Goal: Use online tool/utility: Utilize a website feature to perform a specific function

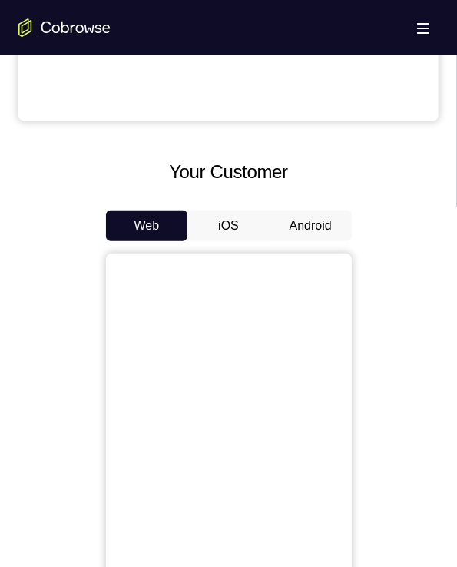
scroll to position [538, 0]
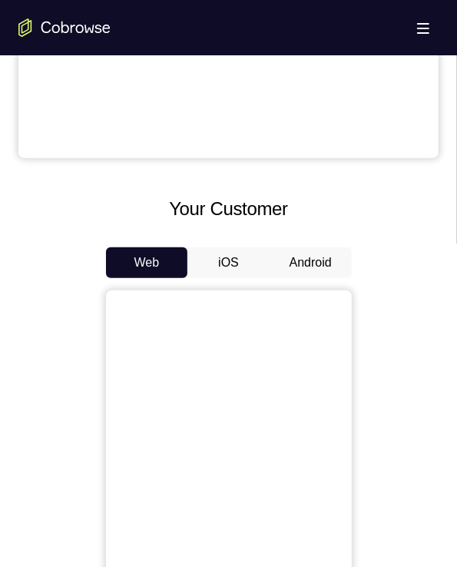
click at [288, 262] on button "Android" at bounding box center [311, 262] width 82 height 31
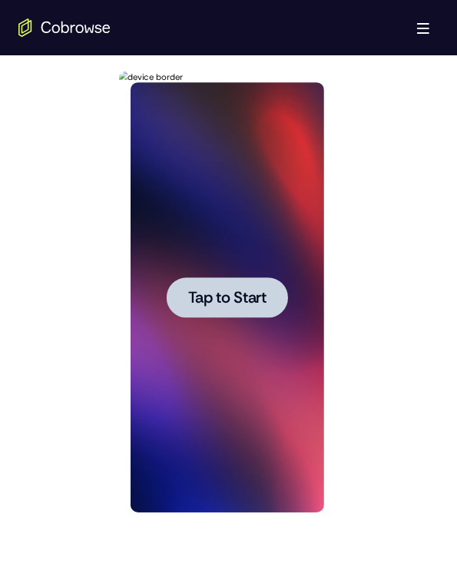
scroll to position [0, 0]
click at [225, 301] on span "Tap to Start" at bounding box center [226, 297] width 78 height 15
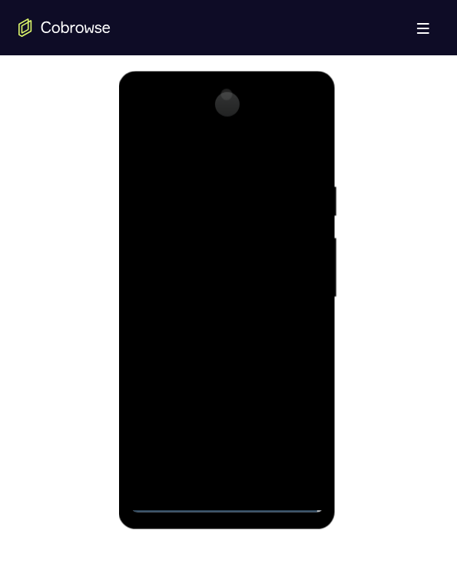
click at [224, 499] on div at bounding box center [227, 297] width 194 height 430
click at [286, 432] on div at bounding box center [227, 297] width 194 height 430
click at [146, 114] on div at bounding box center [227, 297] width 194 height 430
click at [286, 283] on div at bounding box center [227, 297] width 194 height 430
click at [221, 324] on div at bounding box center [227, 297] width 194 height 430
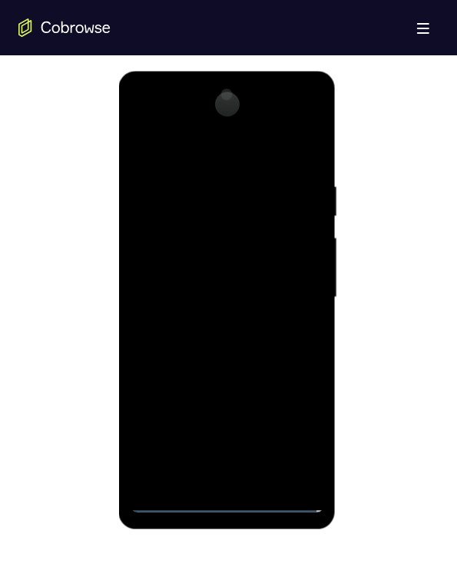
click at [220, 325] on div at bounding box center [227, 297] width 194 height 430
click at [161, 234] on div at bounding box center [227, 297] width 194 height 430
click at [155, 228] on div at bounding box center [227, 297] width 194 height 430
click at [181, 258] on div at bounding box center [227, 297] width 194 height 430
click at [227, 295] on div at bounding box center [227, 297] width 194 height 430
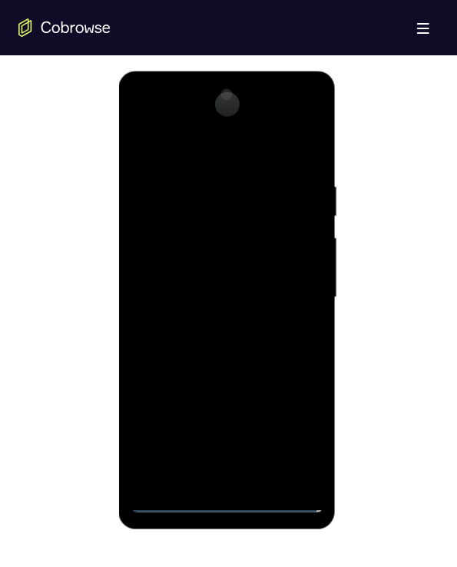
click at [198, 337] on div at bounding box center [227, 297] width 194 height 430
click at [230, 310] on div at bounding box center [227, 297] width 194 height 430
click at [178, 224] on div at bounding box center [227, 297] width 194 height 430
click at [178, 220] on div at bounding box center [227, 297] width 194 height 430
click at [232, 258] on div at bounding box center [227, 297] width 194 height 430
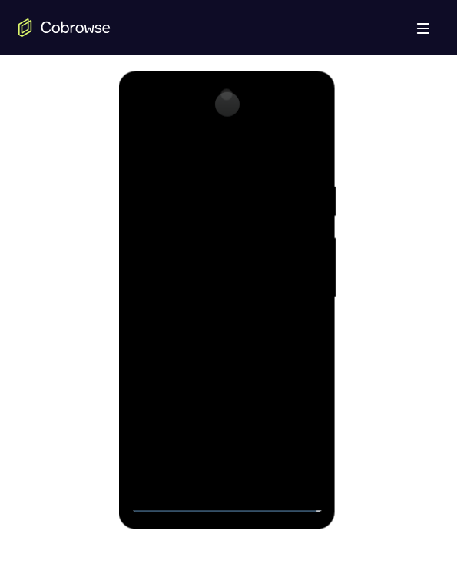
click at [183, 216] on div at bounding box center [227, 297] width 194 height 430
click at [200, 257] on div at bounding box center [227, 297] width 194 height 430
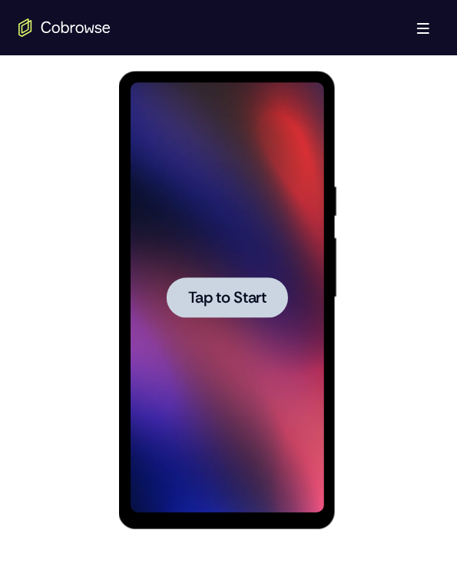
click at [224, 290] on span "Tap to Start" at bounding box center [226, 297] width 78 height 15
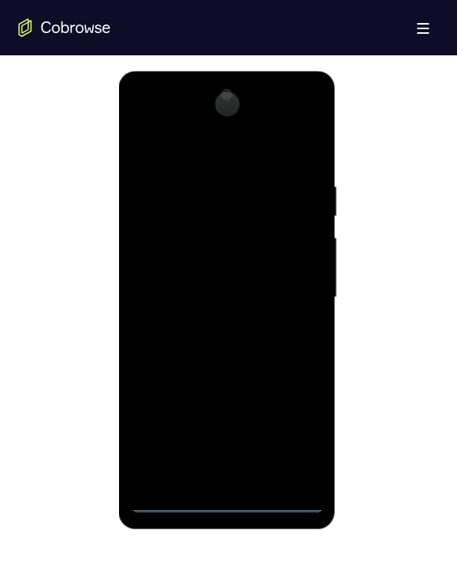
click at [228, 503] on div at bounding box center [227, 297] width 194 height 430
click at [233, 500] on div at bounding box center [227, 297] width 194 height 430
click at [235, 495] on div at bounding box center [227, 297] width 194 height 430
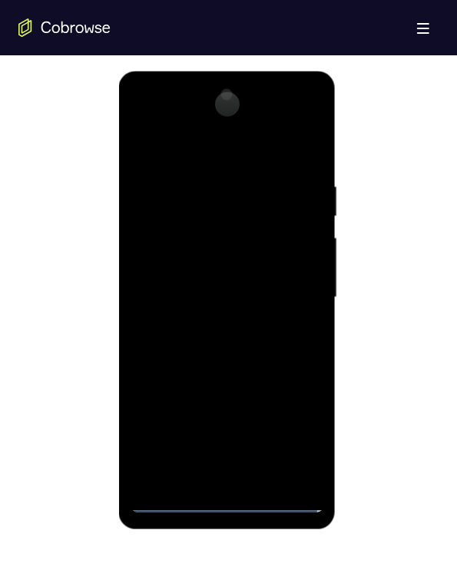
click at [230, 492] on div at bounding box center [227, 297] width 194 height 430
click at [219, 495] on div at bounding box center [227, 297] width 194 height 430
click at [220, 495] on div at bounding box center [227, 297] width 194 height 430
click at [288, 429] on div at bounding box center [227, 297] width 194 height 430
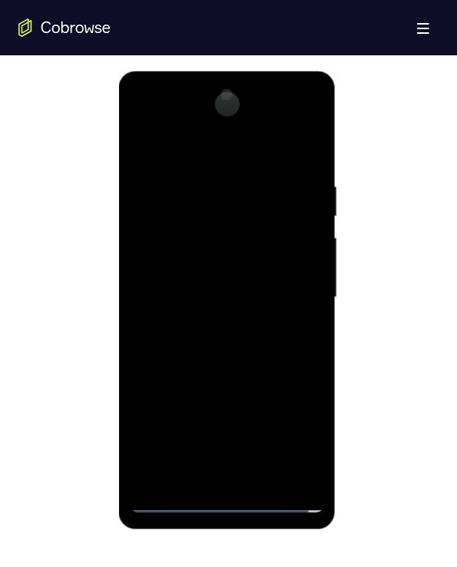
click at [287, 429] on div at bounding box center [227, 297] width 194 height 430
click at [288, 429] on div at bounding box center [227, 297] width 194 height 430
click at [286, 429] on div at bounding box center [227, 297] width 194 height 430
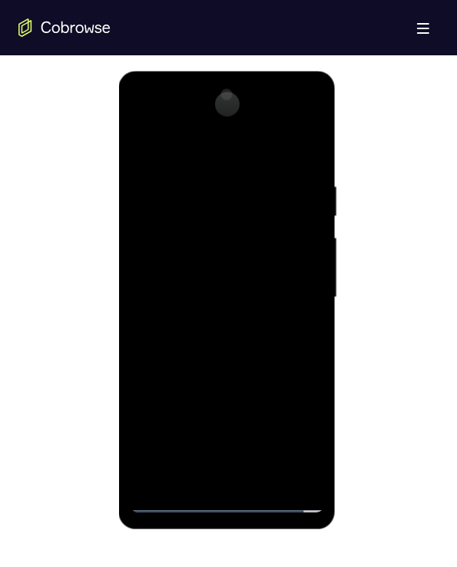
click at [285, 430] on div at bounding box center [227, 297] width 194 height 430
click at [150, 118] on div at bounding box center [227, 297] width 194 height 430
click at [151, 114] on div at bounding box center [227, 297] width 194 height 430
click at [179, 117] on div at bounding box center [227, 297] width 194 height 430
click at [291, 296] on div at bounding box center [227, 297] width 194 height 430
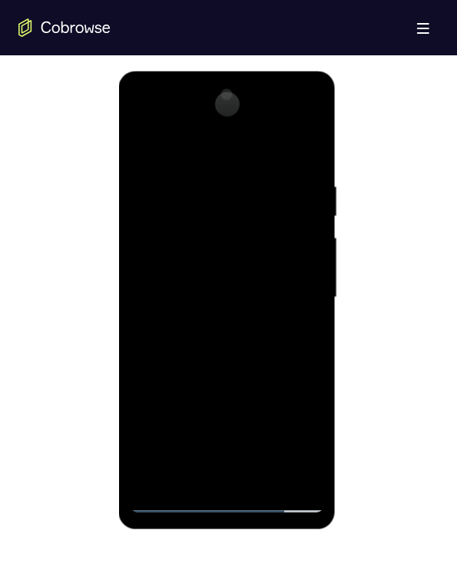
click at [288, 292] on div at bounding box center [227, 297] width 194 height 430
click at [290, 280] on div at bounding box center [227, 297] width 194 height 430
click at [222, 295] on div at bounding box center [227, 297] width 194 height 430
click at [224, 323] on div at bounding box center [227, 297] width 194 height 430
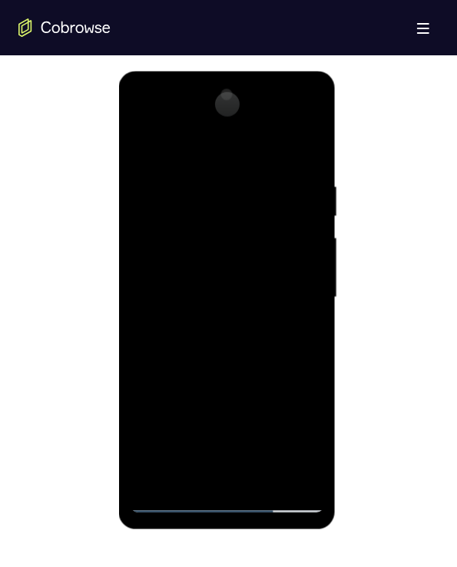
click at [225, 323] on div at bounding box center [227, 297] width 194 height 430
click at [174, 257] on div at bounding box center [227, 297] width 194 height 430
click at [202, 338] on div at bounding box center [227, 297] width 194 height 430
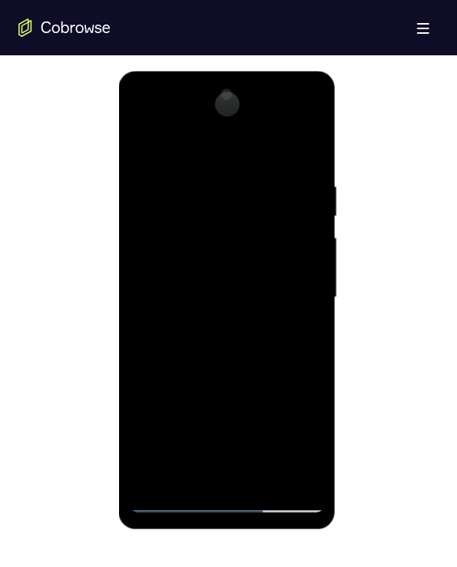
click at [205, 338] on div at bounding box center [227, 297] width 194 height 430
click at [205, 337] on div at bounding box center [227, 297] width 194 height 430
click at [155, 221] on div at bounding box center [227, 297] width 194 height 430
click at [157, 229] on div at bounding box center [227, 297] width 194 height 430
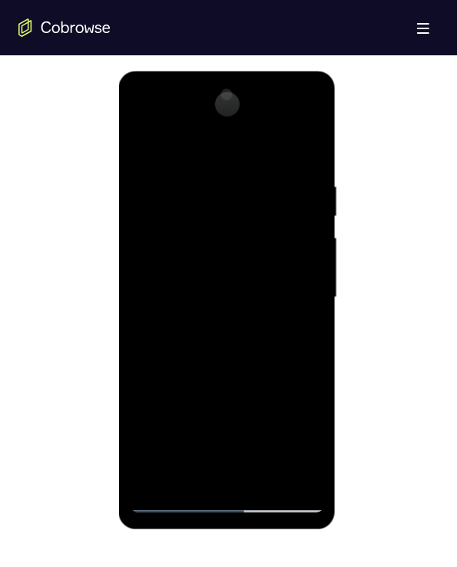
click at [157, 229] on div at bounding box center [227, 297] width 194 height 430
click at [163, 225] on div at bounding box center [227, 297] width 194 height 430
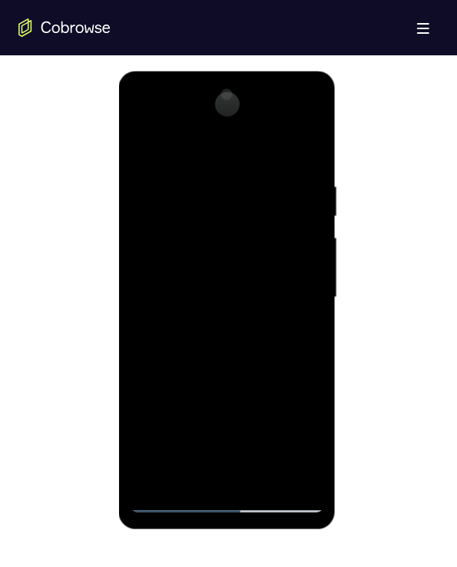
click at [163, 225] on div at bounding box center [227, 297] width 194 height 430
click at [204, 333] on div at bounding box center [227, 297] width 194 height 430
click at [204, 329] on div at bounding box center [227, 297] width 194 height 430
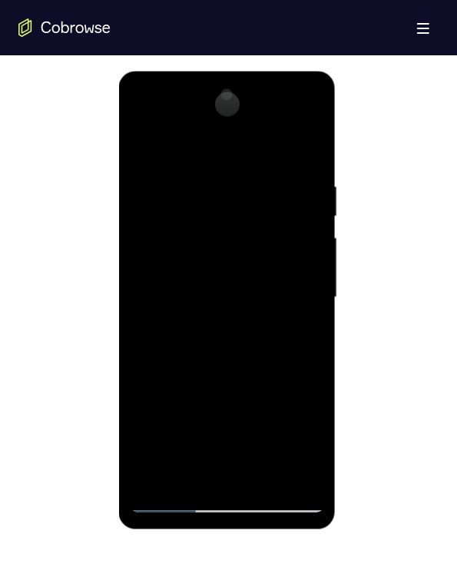
click at [212, 359] on div at bounding box center [227, 297] width 194 height 430
click at [235, 363] on div at bounding box center [227, 297] width 194 height 430
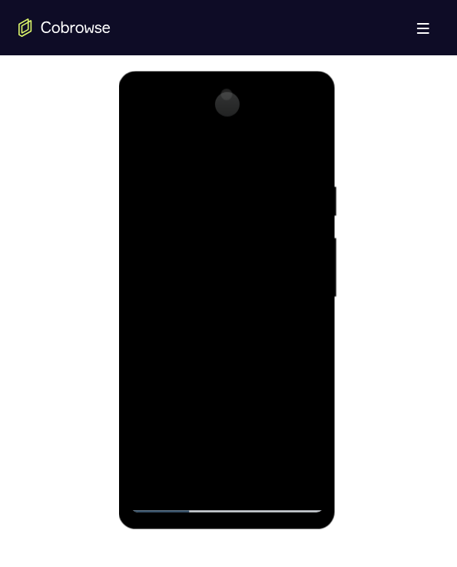
click at [235, 363] on div at bounding box center [227, 297] width 194 height 430
click at [181, 300] on div at bounding box center [227, 297] width 194 height 430
click at [134, 138] on div at bounding box center [227, 297] width 194 height 430
click at [137, 138] on div at bounding box center [227, 297] width 194 height 430
click at [141, 138] on div at bounding box center [227, 297] width 194 height 430
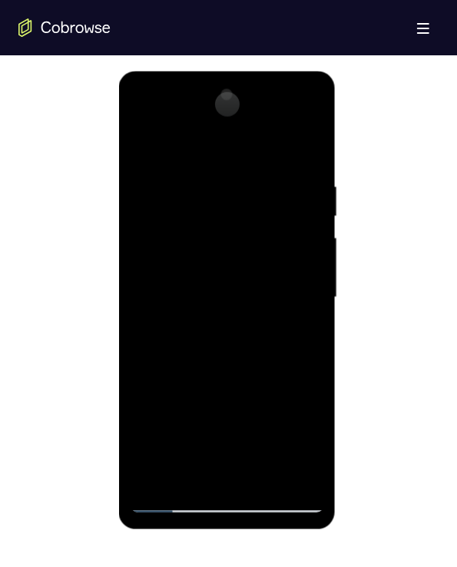
click at [205, 298] on div at bounding box center [227, 297] width 194 height 430
click at [200, 307] on div at bounding box center [227, 297] width 194 height 430
click at [221, 277] on div at bounding box center [227, 297] width 194 height 430
click at [227, 251] on div at bounding box center [227, 297] width 194 height 430
click at [144, 223] on div at bounding box center [227, 297] width 194 height 430
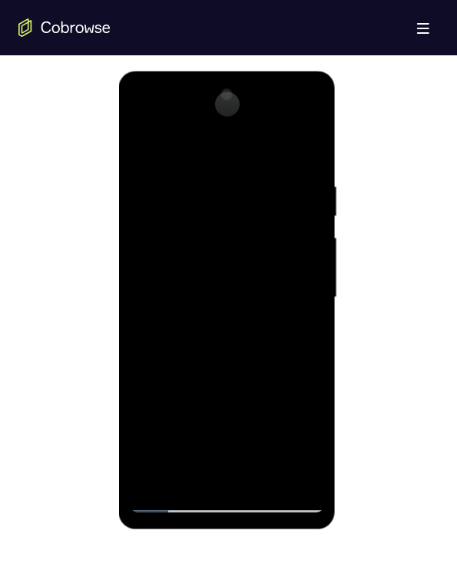
click at [141, 226] on div at bounding box center [227, 297] width 194 height 430
click at [144, 227] on div at bounding box center [227, 297] width 194 height 430
click at [190, 277] on div at bounding box center [227, 297] width 194 height 430
click at [178, 282] on div at bounding box center [227, 297] width 194 height 430
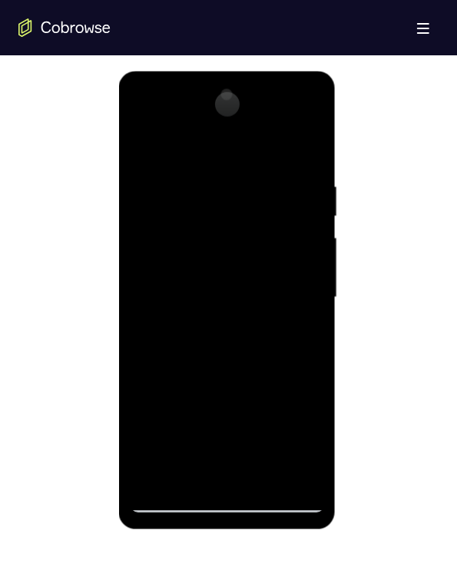
click at [298, 260] on div at bounding box center [227, 297] width 194 height 430
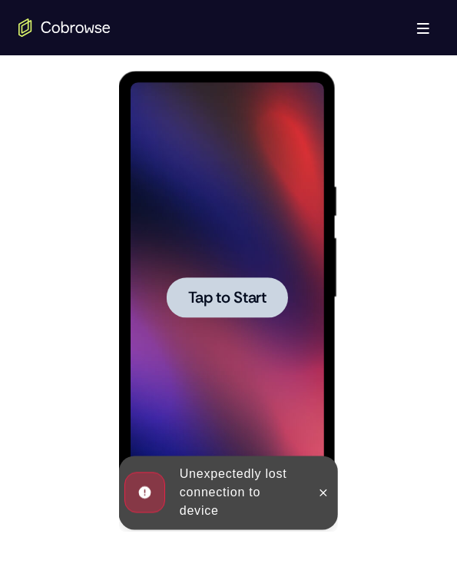
click at [298, 260] on div at bounding box center [227, 297] width 194 height 430
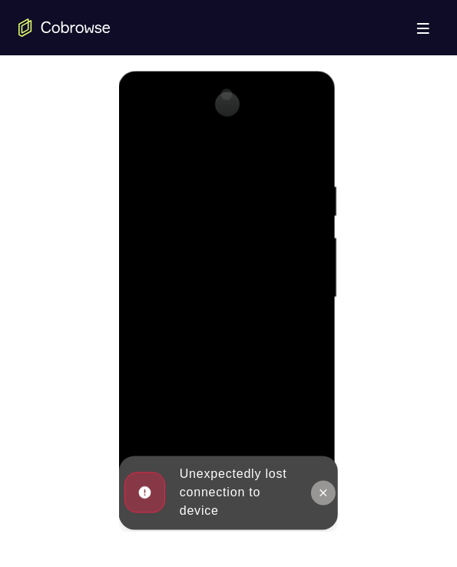
click at [326, 492] on icon at bounding box center [322, 492] width 12 height 12
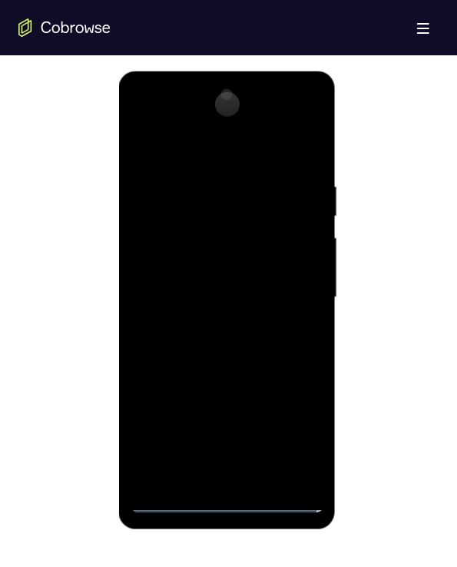
click at [225, 499] on div at bounding box center [227, 297] width 194 height 430
click at [289, 437] on div at bounding box center [227, 297] width 194 height 430
click at [141, 132] on div at bounding box center [227, 297] width 194 height 430
click at [141, 117] on div at bounding box center [227, 297] width 194 height 430
click at [289, 291] on div at bounding box center [227, 297] width 194 height 430
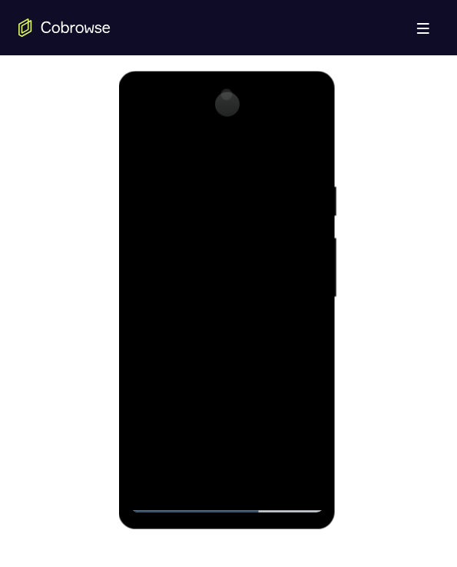
click at [290, 288] on div at bounding box center [227, 297] width 194 height 430
click at [231, 323] on div at bounding box center [227, 297] width 194 height 430
click at [212, 303] on div at bounding box center [227, 297] width 194 height 430
click at [181, 223] on div at bounding box center [227, 297] width 194 height 430
click at [194, 258] on div at bounding box center [227, 297] width 194 height 430
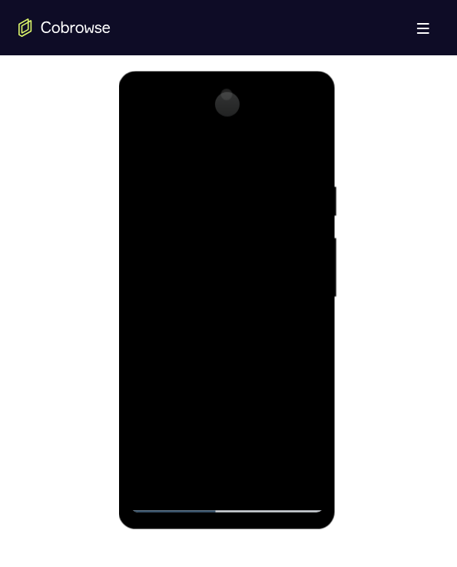
click at [147, 224] on div at bounding box center [227, 297] width 194 height 430
click at [297, 475] on div at bounding box center [227, 297] width 194 height 430
click at [237, 252] on div at bounding box center [227, 297] width 194 height 430
click at [230, 243] on div at bounding box center [227, 297] width 194 height 430
click at [177, 213] on div at bounding box center [227, 297] width 194 height 430
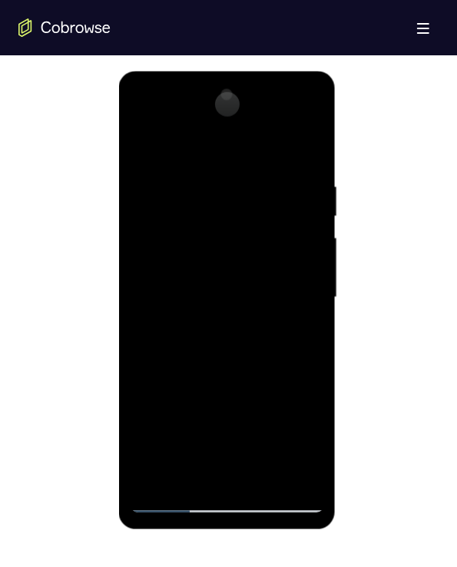
click at [177, 213] on div at bounding box center [227, 297] width 194 height 430
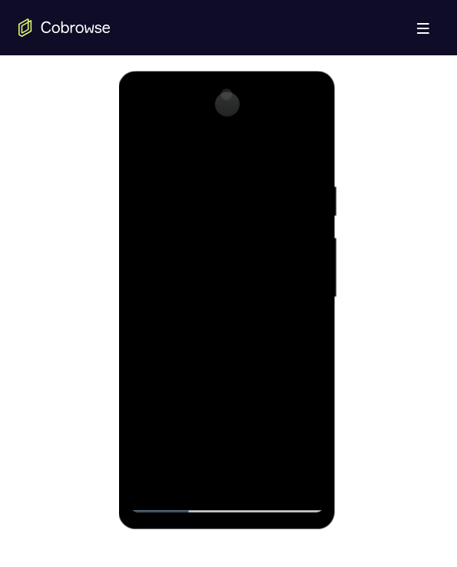
click at [177, 213] on div at bounding box center [227, 297] width 194 height 430
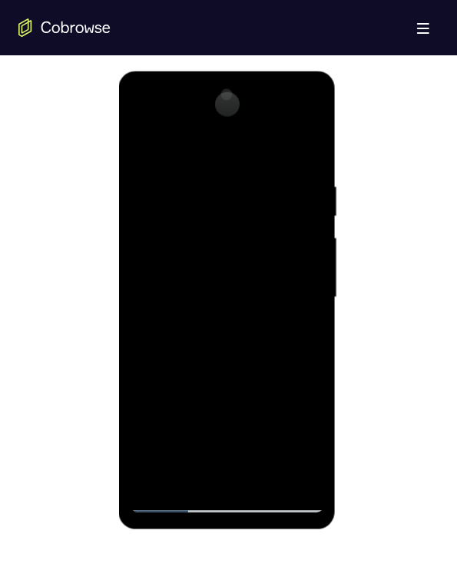
click at [177, 213] on div at bounding box center [227, 297] width 194 height 430
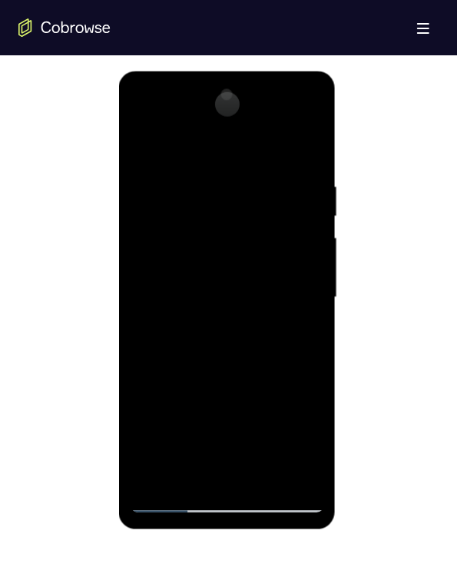
click at [177, 213] on div at bounding box center [227, 297] width 194 height 430
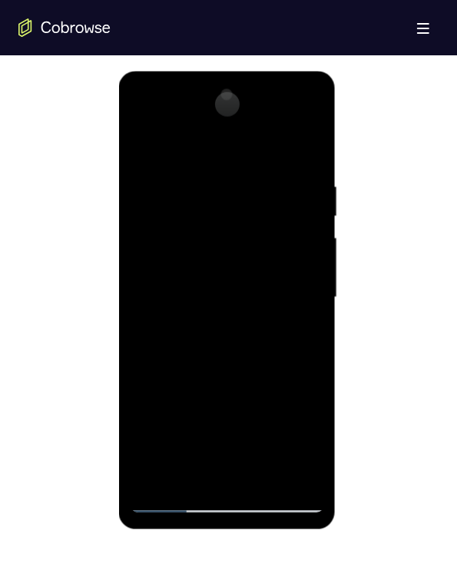
click at [177, 213] on div at bounding box center [227, 297] width 194 height 430
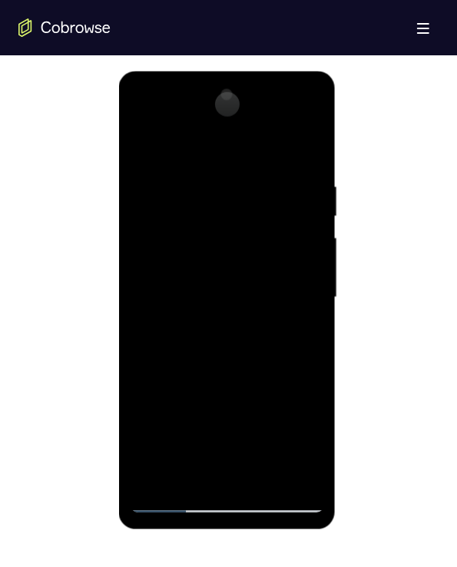
click at [177, 213] on div at bounding box center [227, 297] width 194 height 430
click at [338, 315] on div at bounding box center [228, 296] width 420 height 472
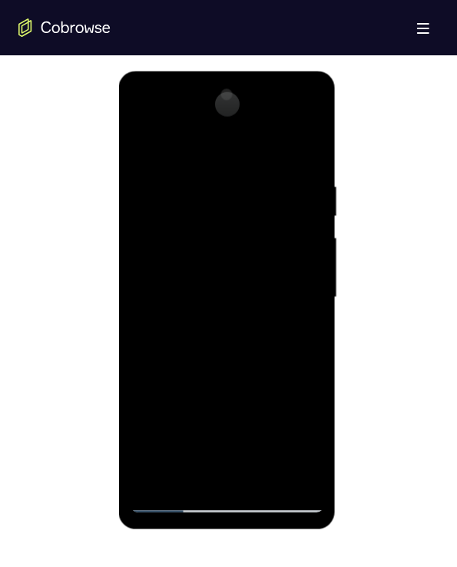
click at [331, 310] on div at bounding box center [226, 300] width 217 height 458
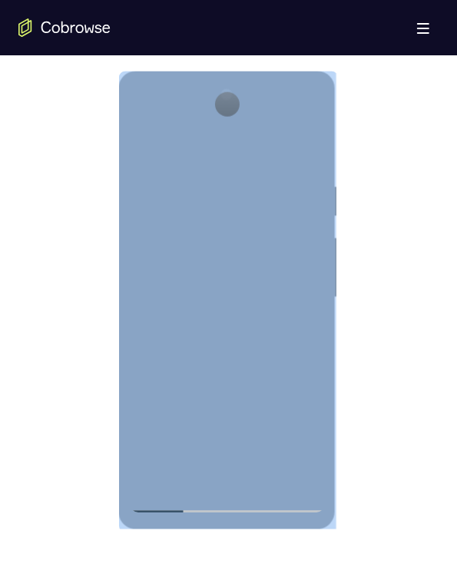
click at [331, 310] on div at bounding box center [226, 300] width 217 height 458
click at [176, 214] on div at bounding box center [227, 297] width 194 height 430
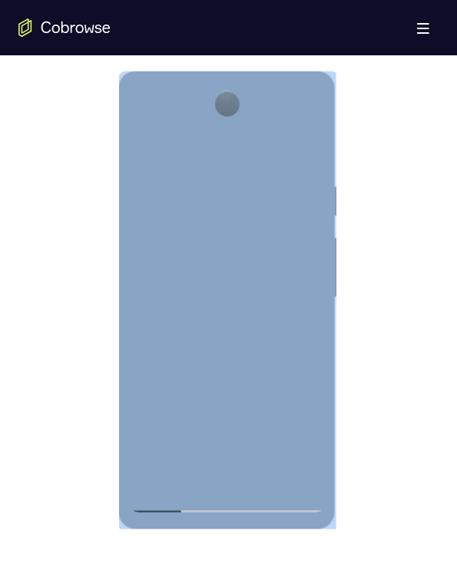
click at [176, 214] on div at bounding box center [227, 297] width 194 height 430
click at [177, 218] on div at bounding box center [227, 297] width 194 height 430
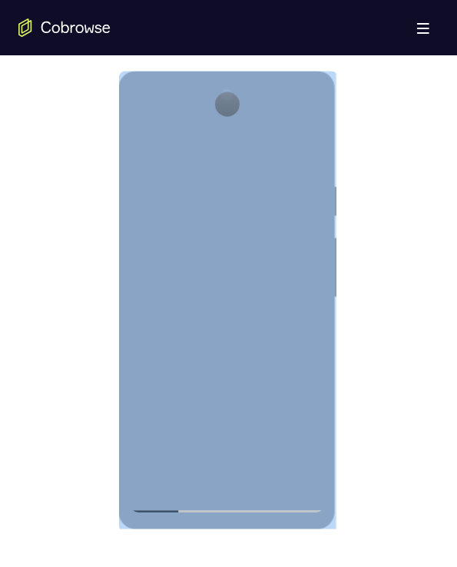
click at [177, 218] on div at bounding box center [227, 297] width 194 height 430
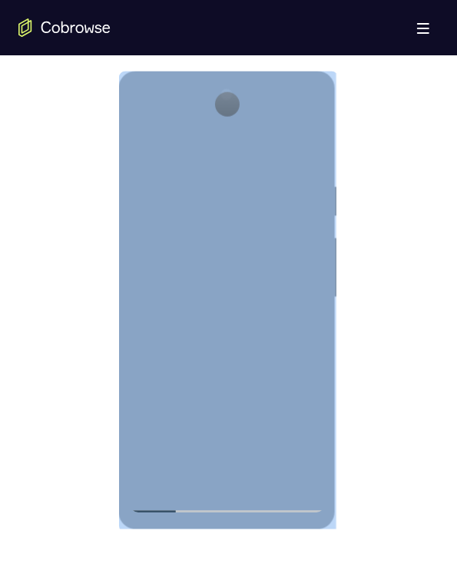
click at [177, 218] on div at bounding box center [227, 297] width 194 height 430
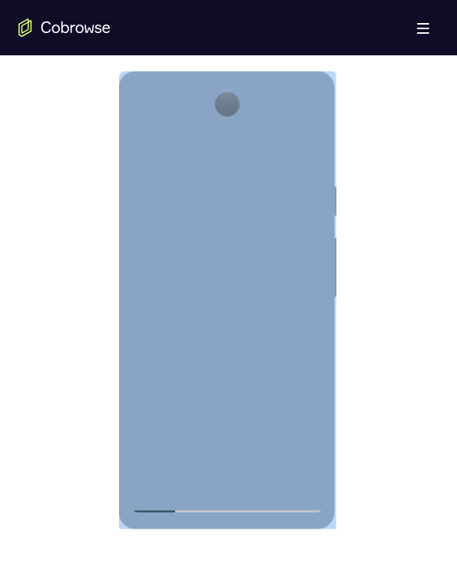
click at [177, 218] on div at bounding box center [227, 297] width 194 height 430
click at [177, 211] on div at bounding box center [227, 297] width 194 height 430
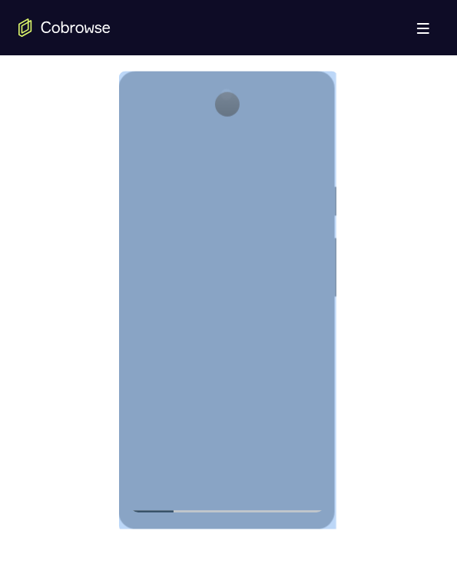
click at [177, 211] on div at bounding box center [227, 297] width 194 height 430
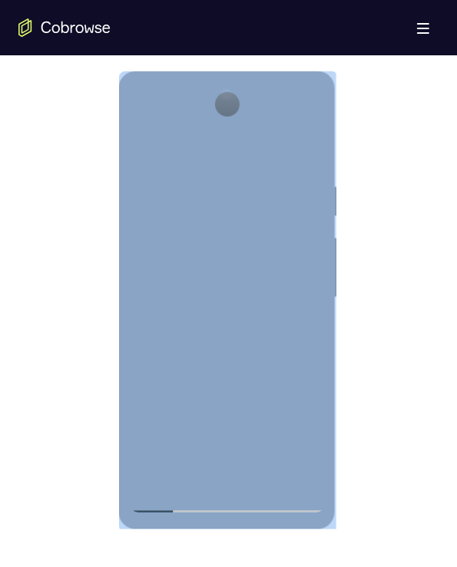
click at [177, 211] on div at bounding box center [227, 297] width 194 height 430
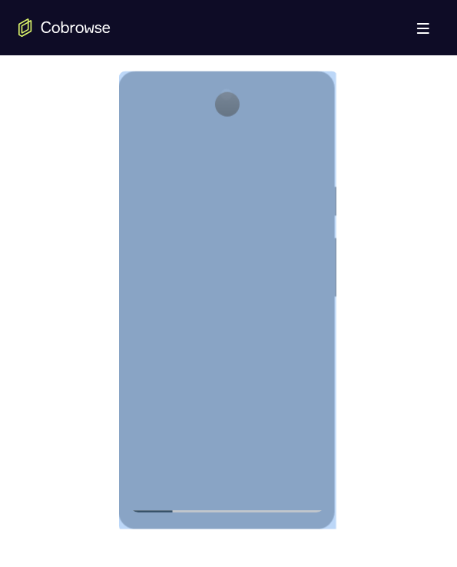
click at [177, 211] on div at bounding box center [227, 297] width 194 height 430
click at [174, 215] on div at bounding box center [227, 297] width 194 height 430
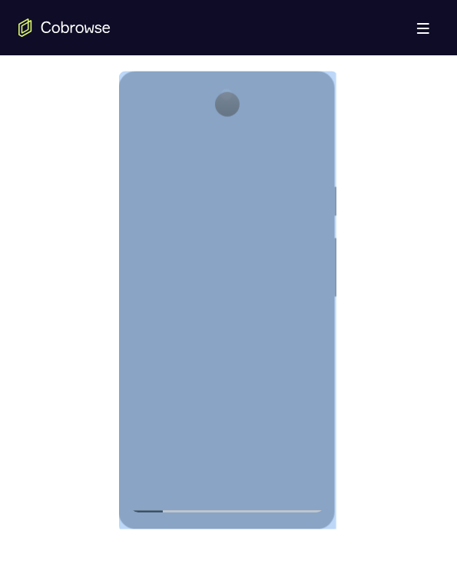
click at [180, 214] on div at bounding box center [227, 297] width 194 height 430
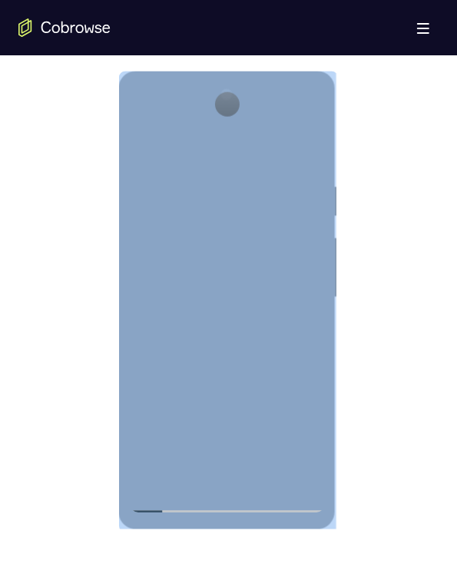
click at [180, 214] on div at bounding box center [227, 297] width 194 height 430
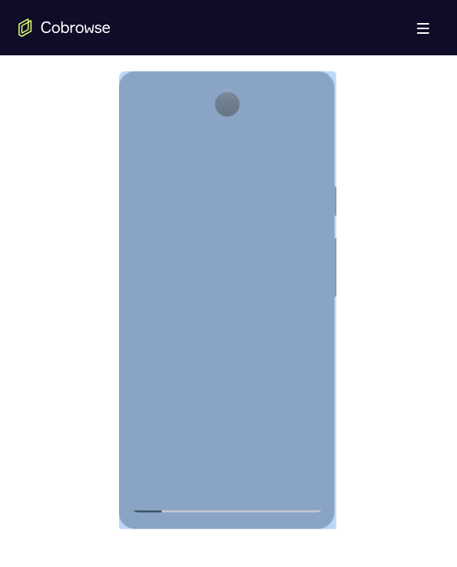
click at [180, 214] on div at bounding box center [227, 297] width 194 height 430
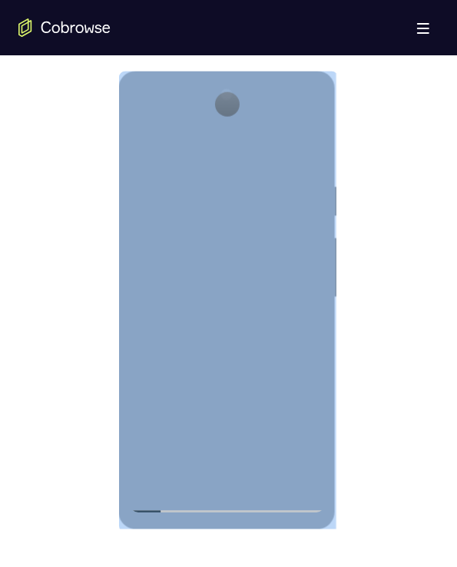
click at [180, 214] on div at bounding box center [227, 297] width 194 height 430
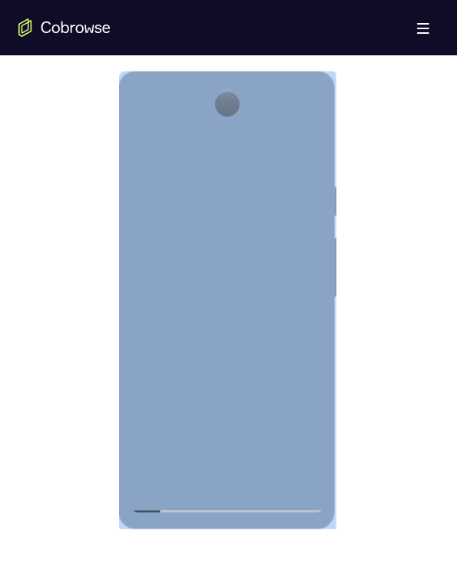
click at [180, 214] on div at bounding box center [227, 297] width 194 height 430
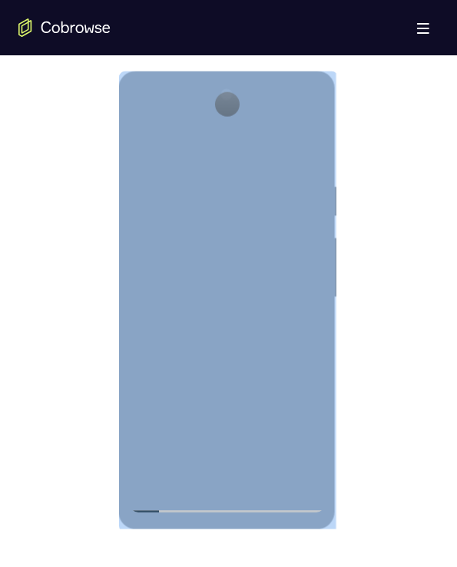
click at [180, 214] on div at bounding box center [227, 297] width 194 height 430
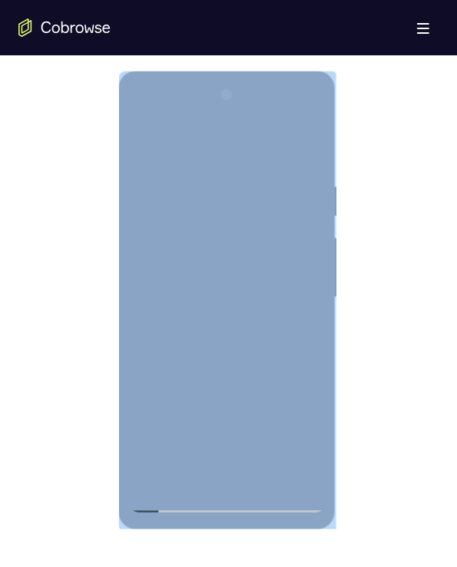
click at [180, 214] on div at bounding box center [227, 297] width 194 height 430
click at [180, 71] on div at bounding box center [226, 71] width 217 height 0
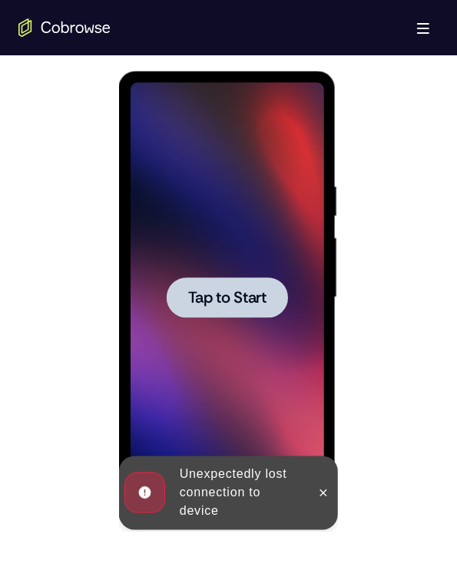
click at [180, 214] on div at bounding box center [227, 297] width 194 height 430
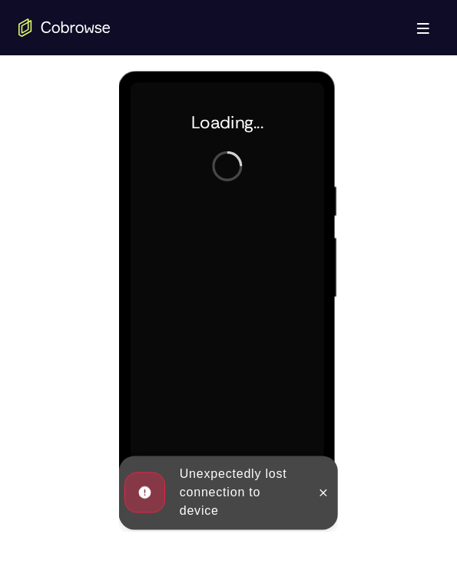
click at [180, 214] on div at bounding box center [227, 297] width 194 height 430
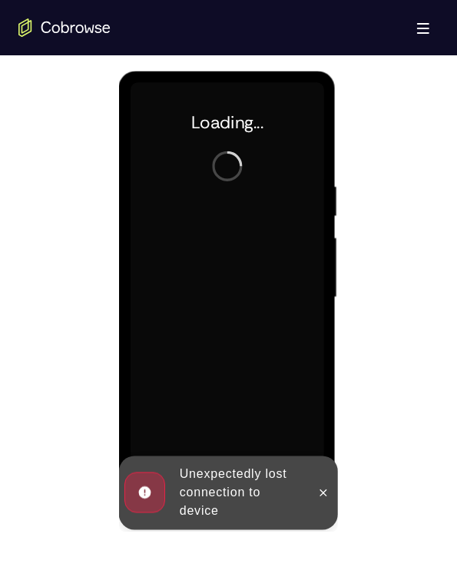
click at [180, 214] on div at bounding box center [227, 297] width 194 height 430
click at [316, 484] on button at bounding box center [322, 492] width 25 height 25
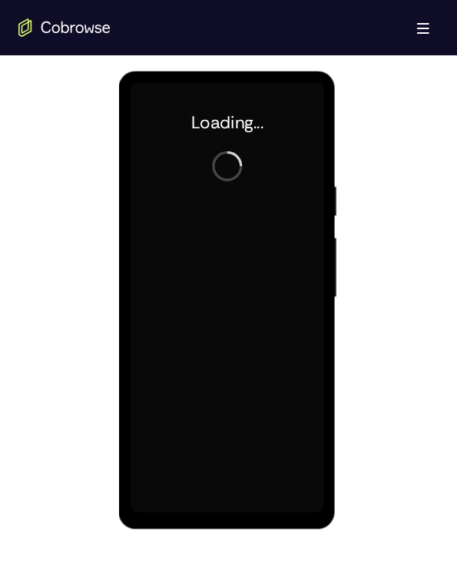
drag, startPoint x: 226, startPoint y: 477, endPoint x: 248, endPoint y: 395, distance: 85.2
click at [297, 404] on div at bounding box center [227, 297] width 194 height 430
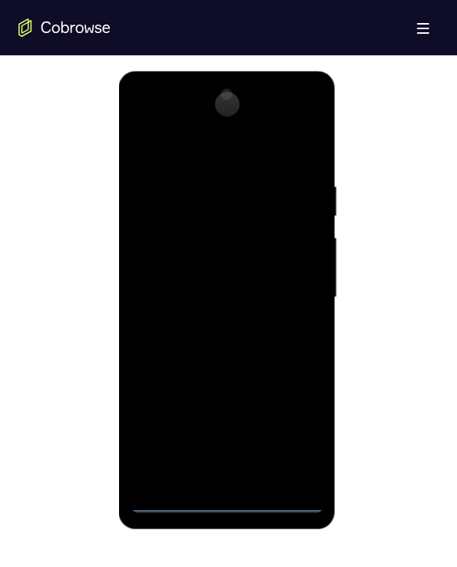
click at [228, 495] on div at bounding box center [227, 297] width 194 height 430
